Goal: Information Seeking & Learning: Learn about a topic

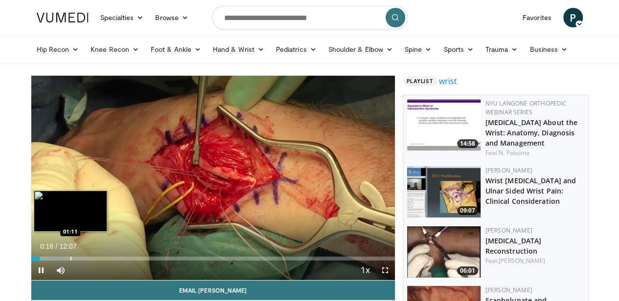
click at [70, 261] on div "Progress Bar" at bounding box center [70, 259] width 1 height 4
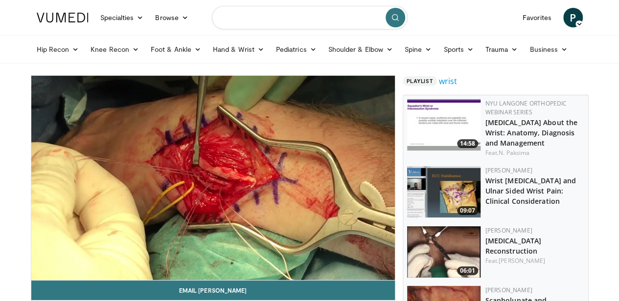
click at [225, 21] on input "Search topics, interventions" at bounding box center [310, 17] width 196 height 23
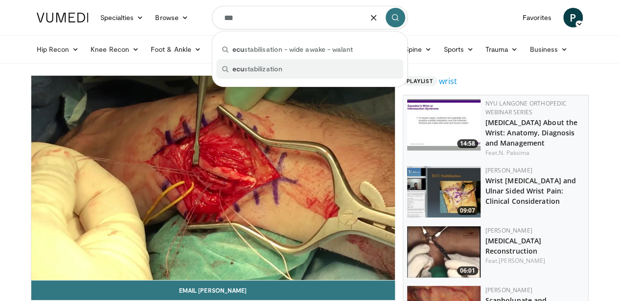
click at [248, 67] on span "ecu stabilization" at bounding box center [257, 69] width 50 height 10
type input "**********"
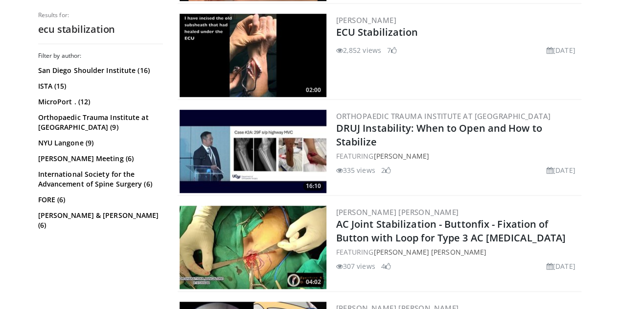
scroll to position [347, 0]
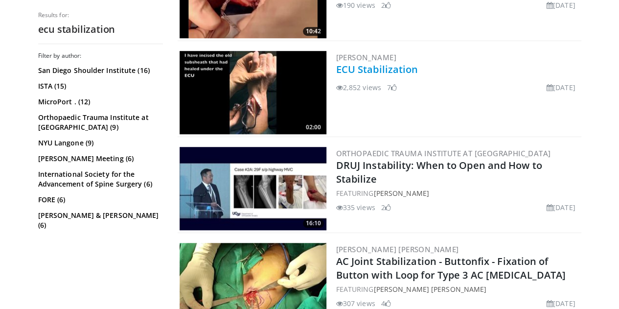
click at [381, 70] on link "ECU Stabilization" at bounding box center [377, 69] width 82 height 13
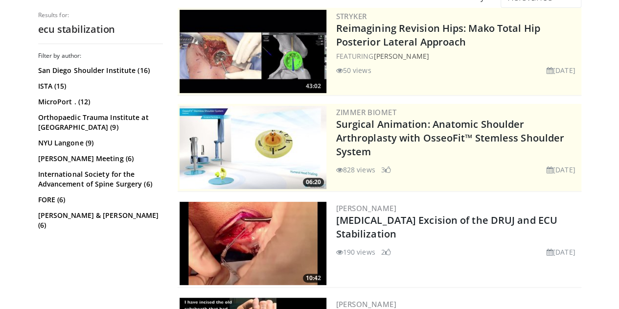
scroll to position [100, 0]
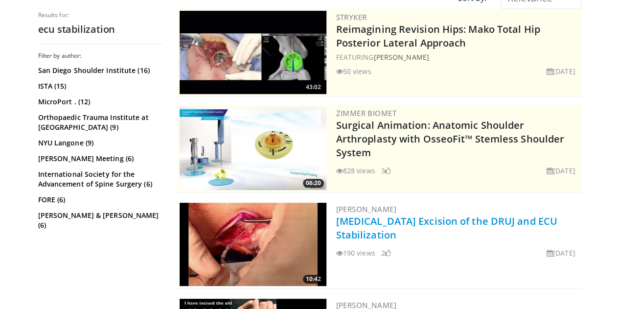
click at [406, 222] on link "Ganglion Cyst Excision of the DRUJ and ECU Stabilization" at bounding box center [446, 227] width 221 height 27
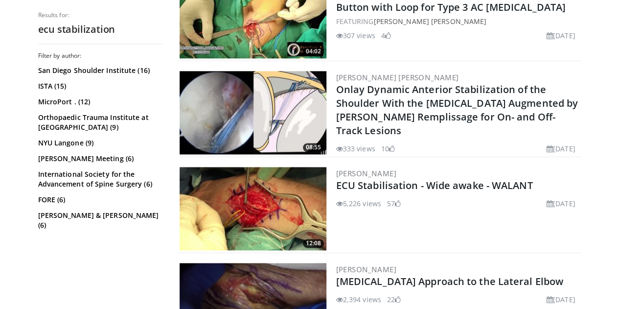
scroll to position [615, 0]
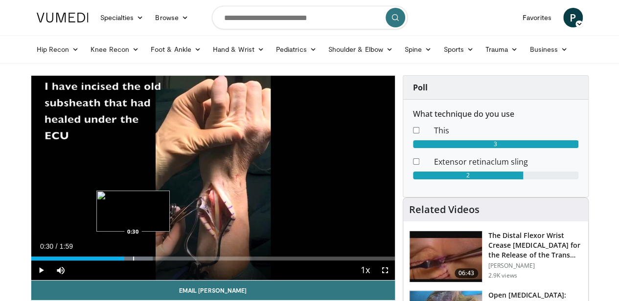
click at [108, 261] on div "Loaded : 33.40% 0:30 0:30" at bounding box center [212, 255] width 363 height 9
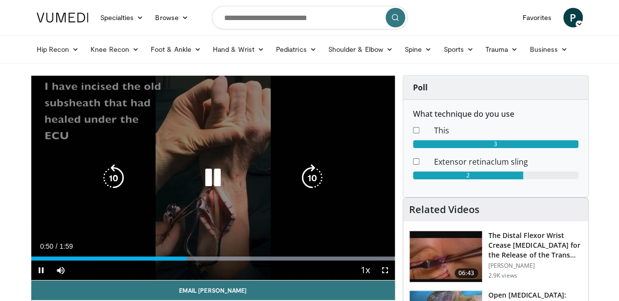
click at [203, 189] on icon "Video Player" at bounding box center [212, 177] width 27 height 27
click at [204, 192] on icon "Video Player" at bounding box center [212, 177] width 27 height 27
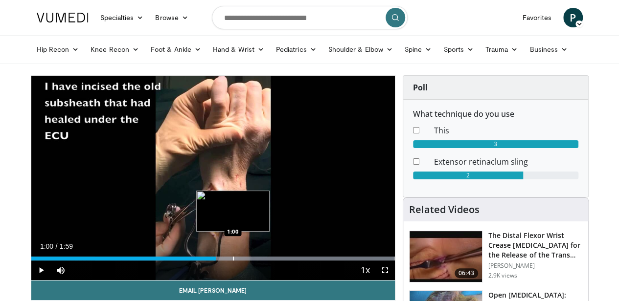
click at [208, 261] on div "Loaded : 100.00% 0:51 1:00" at bounding box center [212, 255] width 363 height 9
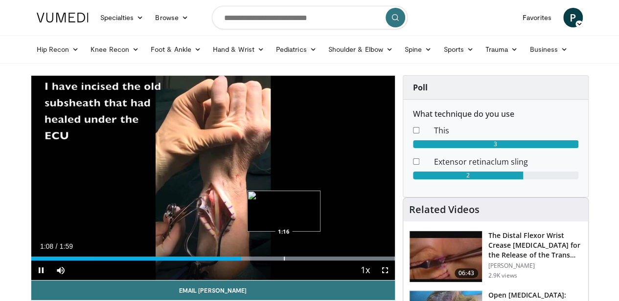
click at [284, 261] on div "Progress Bar" at bounding box center [284, 259] width 1 height 4
click at [274, 261] on div "Progress Bar" at bounding box center [274, 259] width 1 height 4
click at [393, 280] on span "Video Player" at bounding box center [385, 271] width 20 height 20
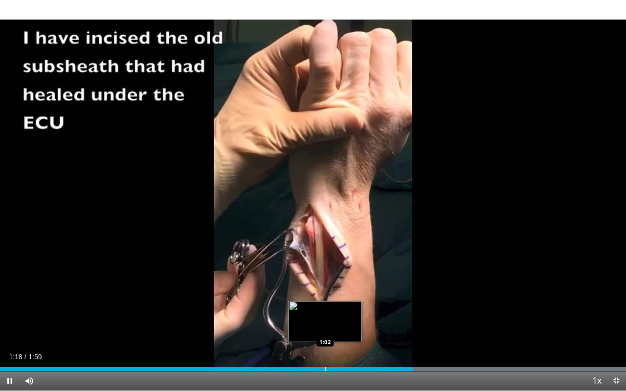
click at [325, 301] on div "Progress Bar" at bounding box center [325, 369] width 1 height 4
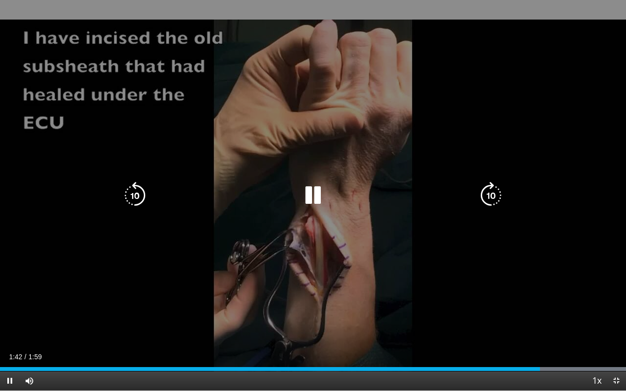
click at [307, 196] on icon "Video Player" at bounding box center [312, 195] width 27 height 27
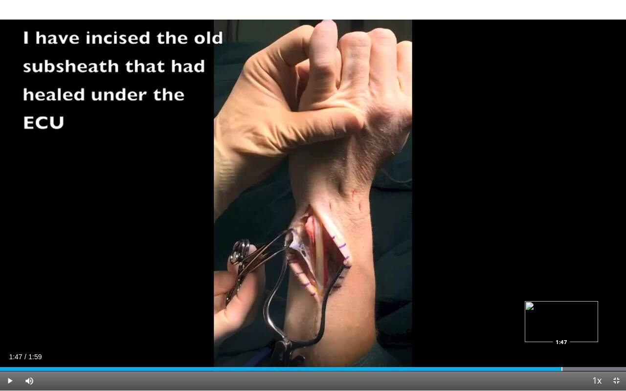
click at [561, 301] on div "Progress Bar" at bounding box center [561, 369] width 1 height 4
click at [582, 301] on div "Progress Bar" at bounding box center [582, 369] width 1 height 4
click at [598, 301] on div "Loaded : 100.00% 1:53 1:53" at bounding box center [313, 366] width 626 height 9
click at [10, 301] on span "Video Player" at bounding box center [10, 381] width 20 height 20
click at [8, 301] on span "Video Player" at bounding box center [10, 381] width 20 height 20
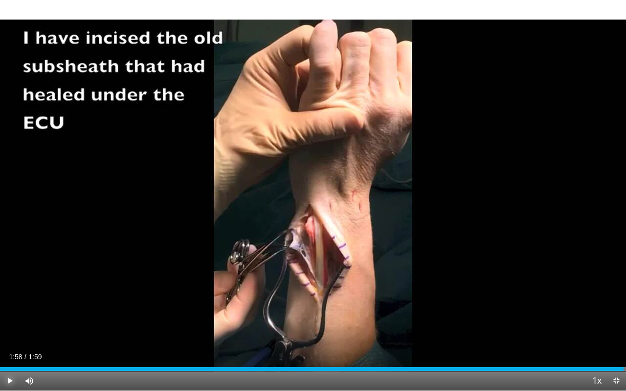
click at [9, 301] on span "Video Player" at bounding box center [10, 381] width 20 height 20
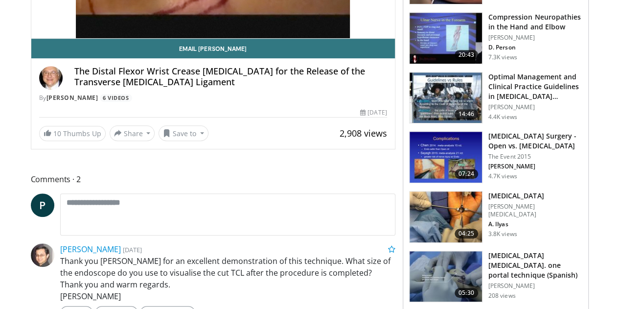
scroll to position [240, 0]
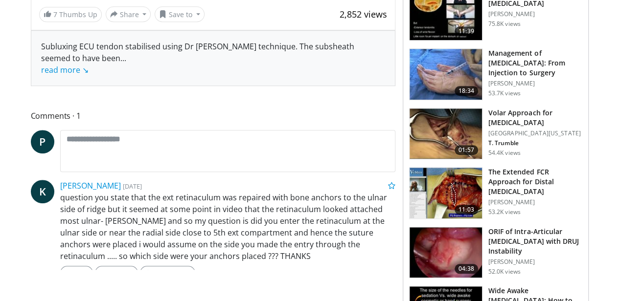
scroll to position [374, 0]
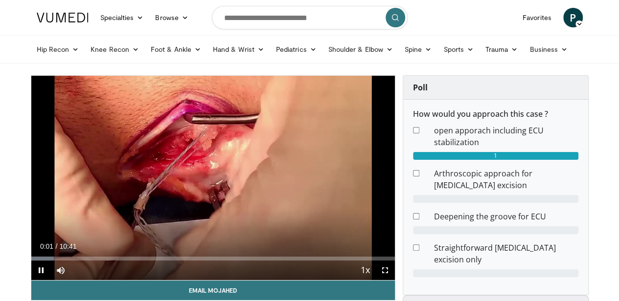
click at [153, 280] on div "Current Time 0:01 / Duration 10:41 Pause Skip Backward Skip Forward Mute Loaded…" at bounding box center [212, 271] width 363 height 20
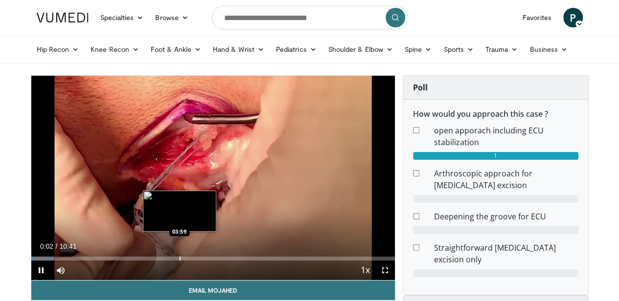
click at [179, 261] on div "Progress Bar" at bounding box center [179, 259] width 1 height 4
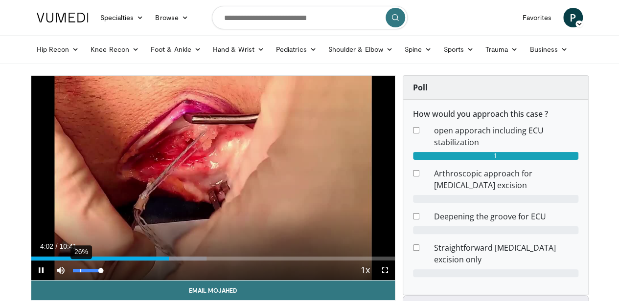
click at [70, 280] on div "26%" at bounding box center [87, 271] width 34 height 20
click at [73, 272] on div "4%" at bounding box center [87, 270] width 28 height 3
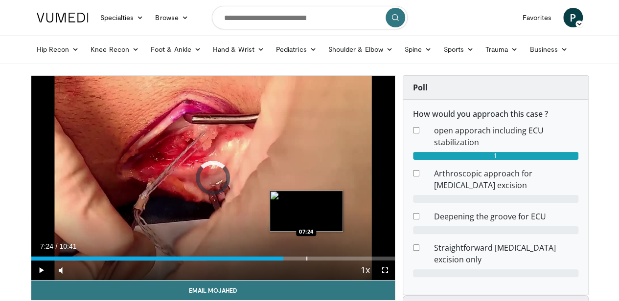
click at [281, 261] on div "Loaded : 48.25% 07:24 07:24" at bounding box center [212, 255] width 363 height 9
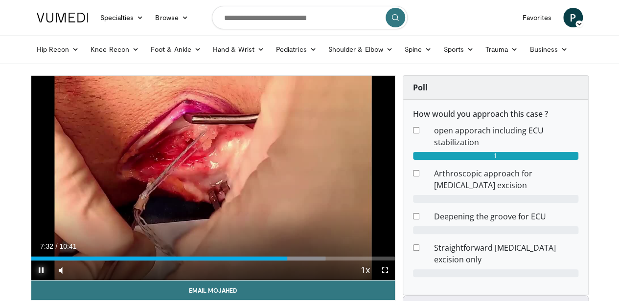
click at [31, 280] on span "Video Player" at bounding box center [41, 271] width 20 height 20
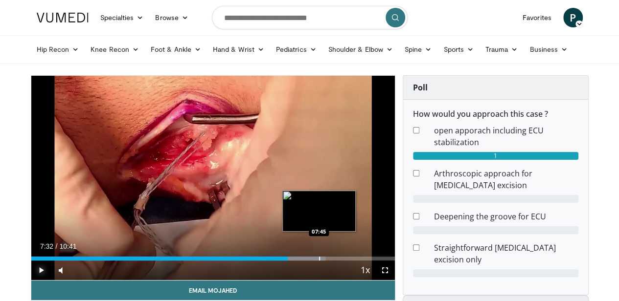
click at [319, 261] on div "Progress Bar" at bounding box center [319, 259] width 1 height 4
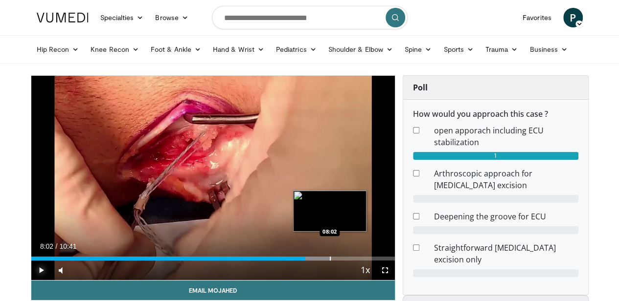
click at [330, 261] on div "Progress Bar" at bounding box center [330, 259] width 1 height 4
click at [339, 261] on div "Progress Bar" at bounding box center [339, 259] width 1 height 4
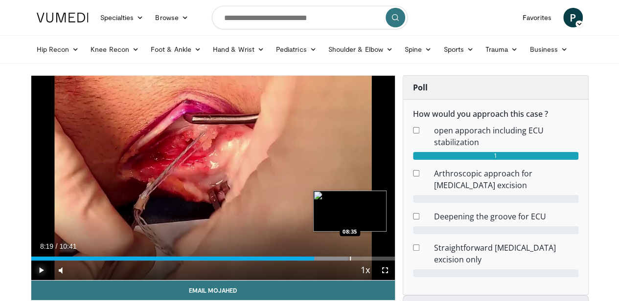
click at [350, 261] on div "Progress Bar" at bounding box center [350, 259] width 1 height 4
click at [358, 261] on div "Progress Bar" at bounding box center [358, 259] width 1 height 4
click at [366, 261] on div "Progress Bar" at bounding box center [366, 259] width 1 height 4
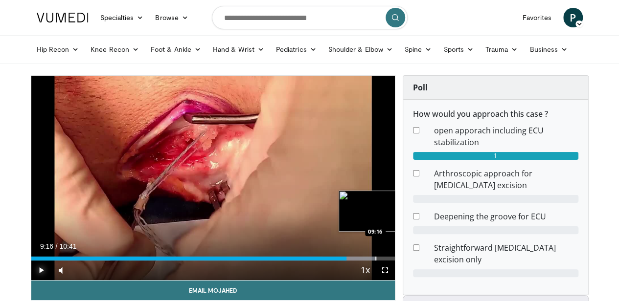
click at [375, 261] on div "Progress Bar" at bounding box center [375, 259] width 1 height 4
click at [382, 261] on div "Progress Bar" at bounding box center [382, 259] width 1 height 4
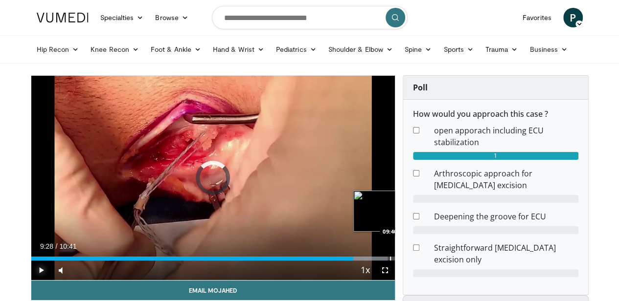
click at [390, 261] on div "Progress Bar" at bounding box center [390, 259] width 1 height 4
click at [399, 261] on div "Progress Bar" at bounding box center [399, 259] width 1 height 4
